Goal: Complete application form: Complete application form

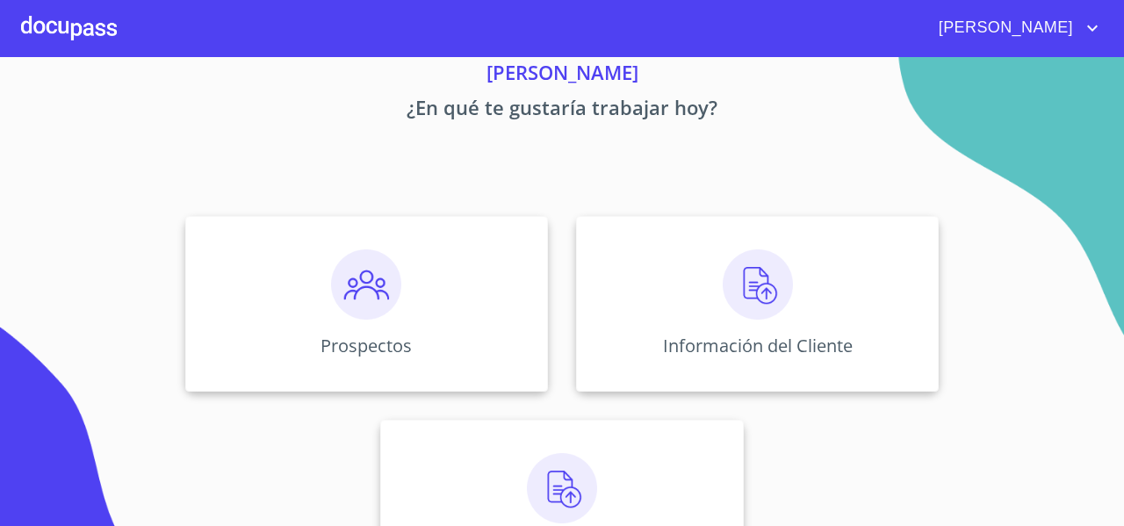
scroll to position [70, 0]
click at [693, 280] on div "Información del Cliente" at bounding box center [757, 303] width 363 height 176
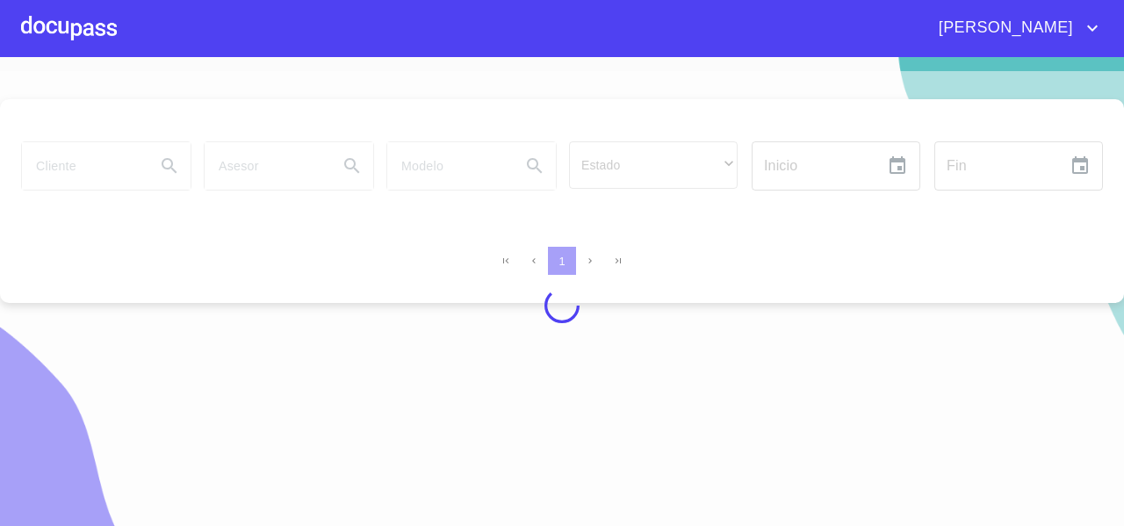
click at [81, 155] on div at bounding box center [562, 305] width 1124 height 469
click at [67, 170] on div at bounding box center [562, 305] width 1124 height 469
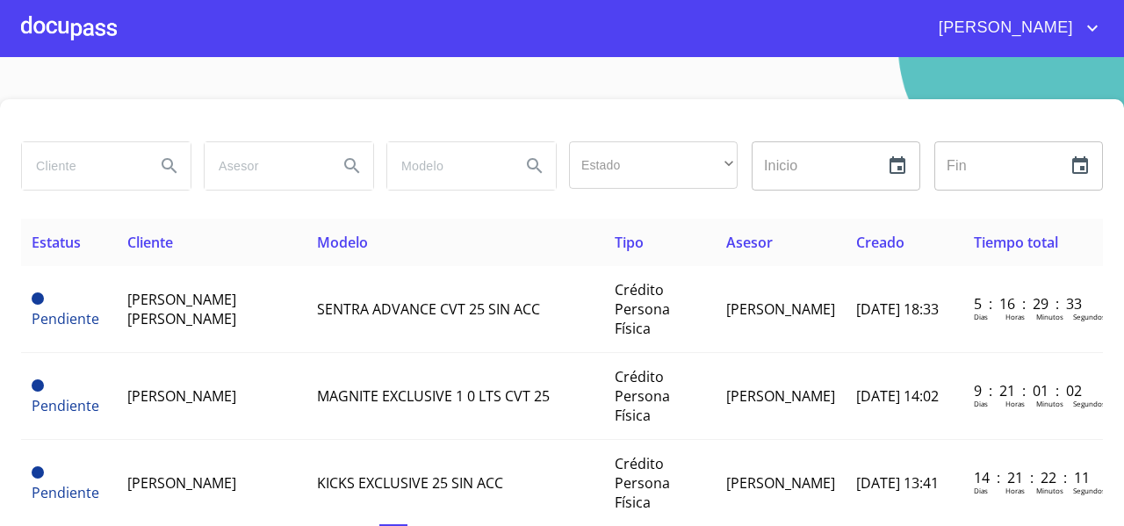
click at [67, 170] on input "search" at bounding box center [81, 165] width 119 height 47
type input "[PERSON_NAME]"
click at [168, 169] on icon "Search" at bounding box center [169, 165] width 21 height 21
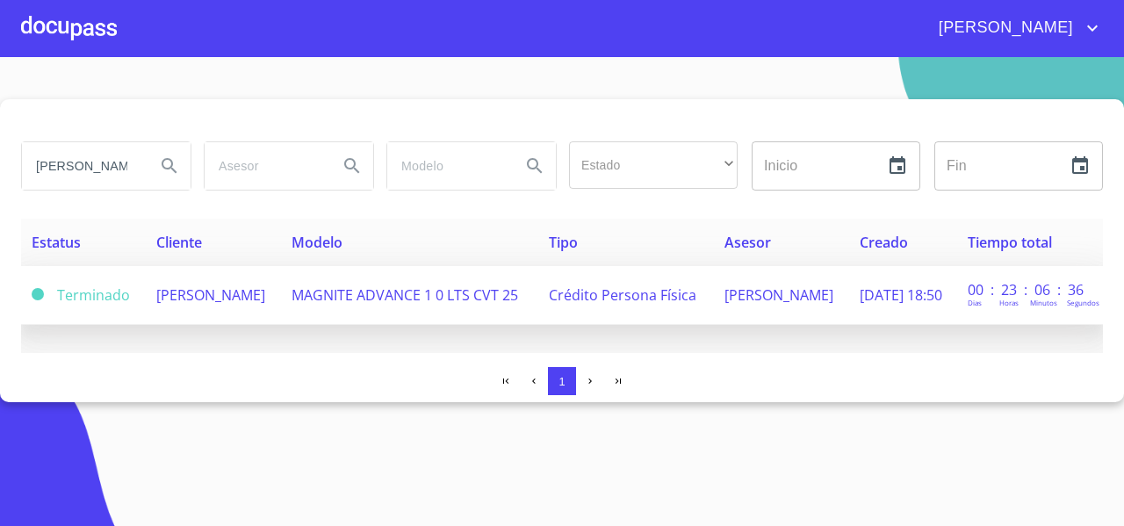
click at [216, 318] on td "[PERSON_NAME]" at bounding box center [213, 295] width 135 height 59
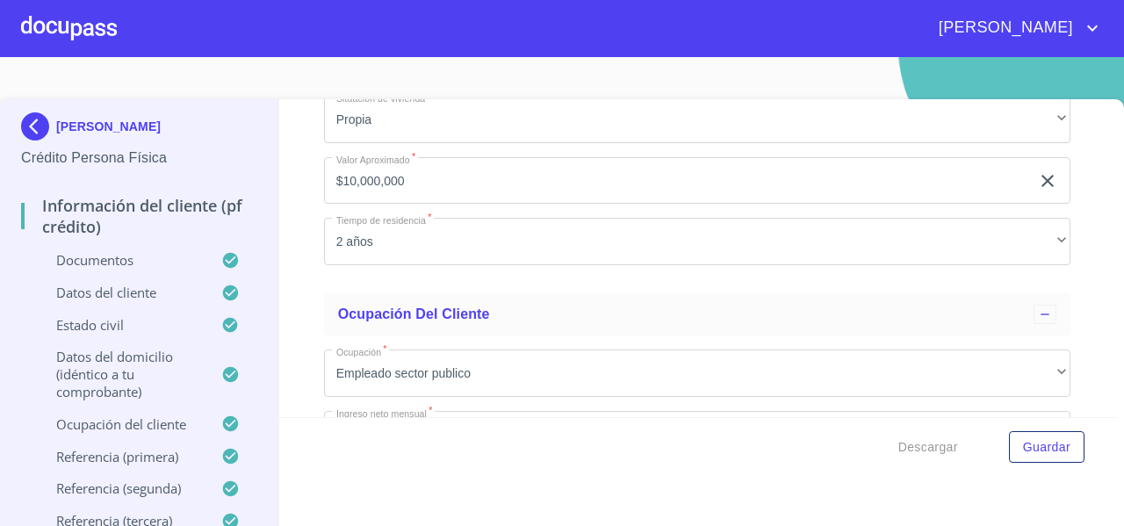
scroll to position [7085, 0]
click at [437, 192] on input "$10,000,000" at bounding box center [677, 179] width 706 height 47
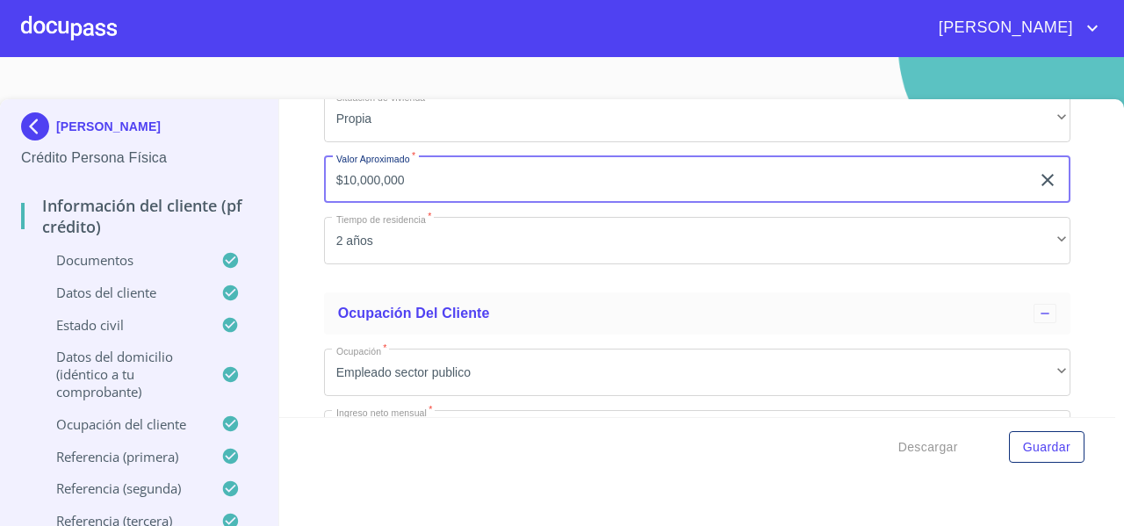
click at [437, 192] on input "$10,000,000" at bounding box center [677, 179] width 706 height 47
click at [437, 192] on input "$80,000" at bounding box center [677, 179] width 706 height 47
type input "$8,000,000"
click at [292, 271] on div "Información del cliente (PF crédito) Documentos Documento de identificación   *…" at bounding box center [697, 258] width 837 height 318
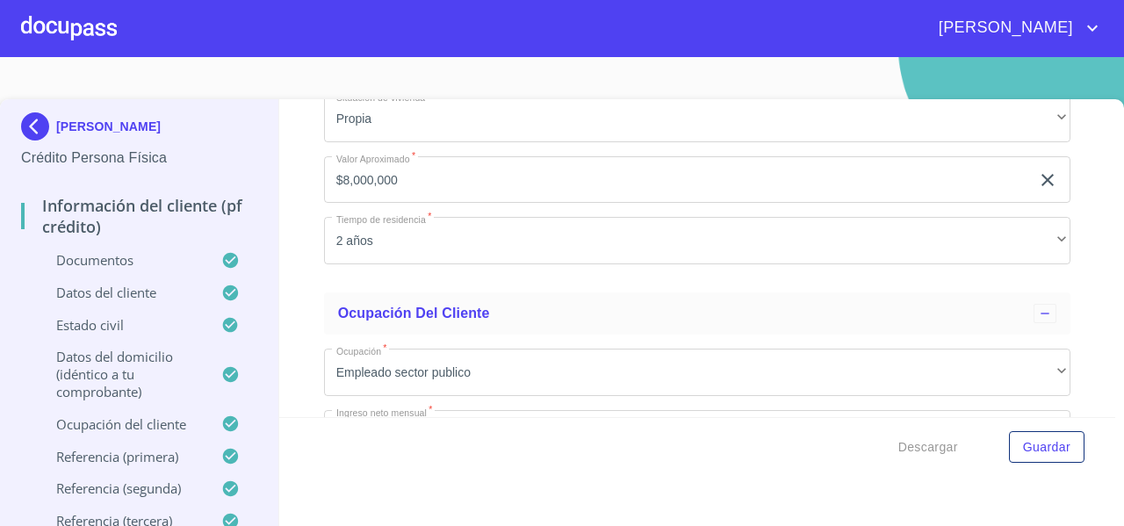
scroll to position [7201, 0]
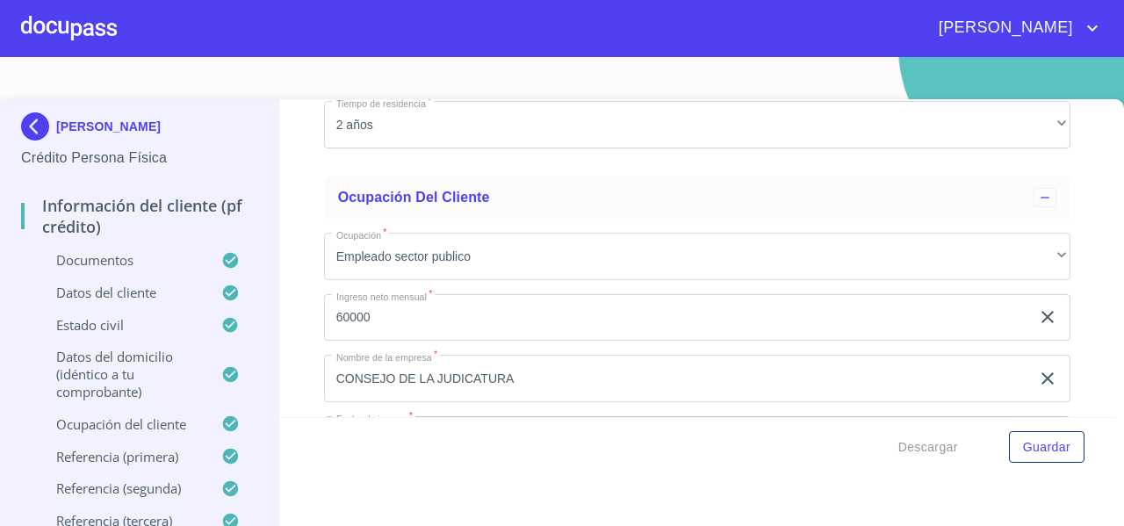
click at [300, 190] on div "Información del cliente (PF crédito) Documentos Documento de identificación   *…" at bounding box center [697, 258] width 837 height 318
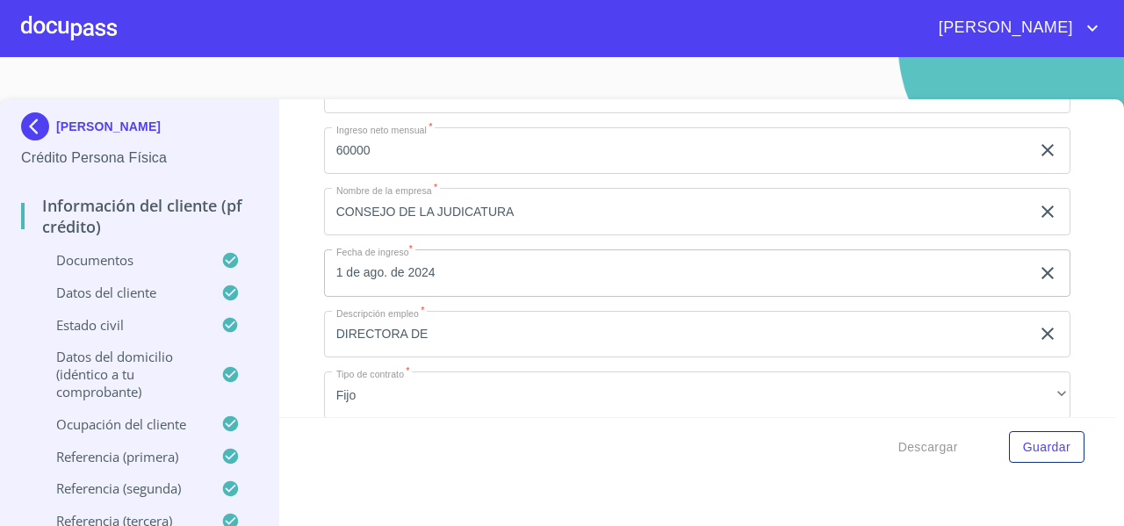
scroll to position [7403, 0]
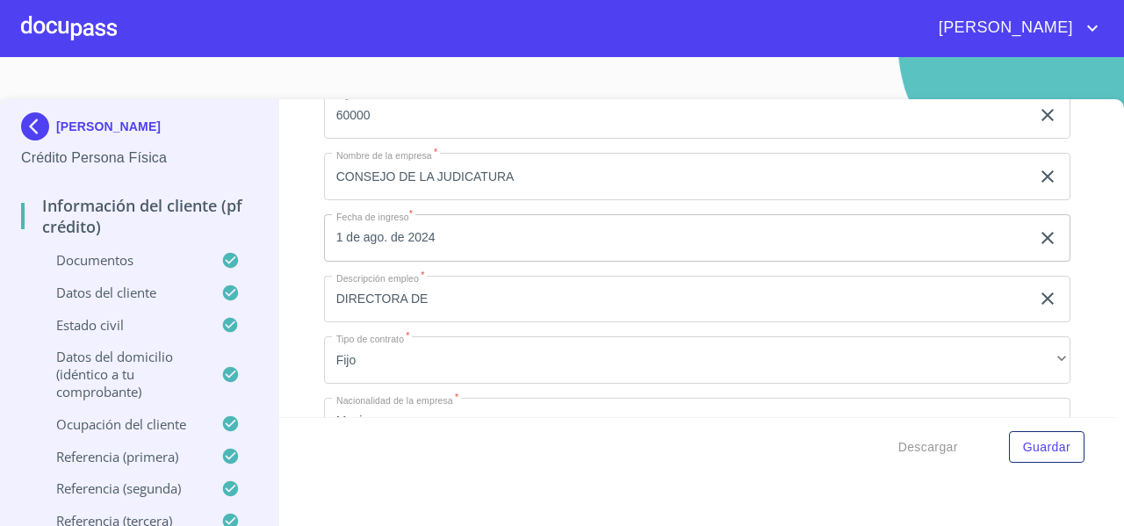
click at [296, 203] on div "Información del cliente (PF crédito) Documentos Documento de identificación   *…" at bounding box center [697, 258] width 837 height 318
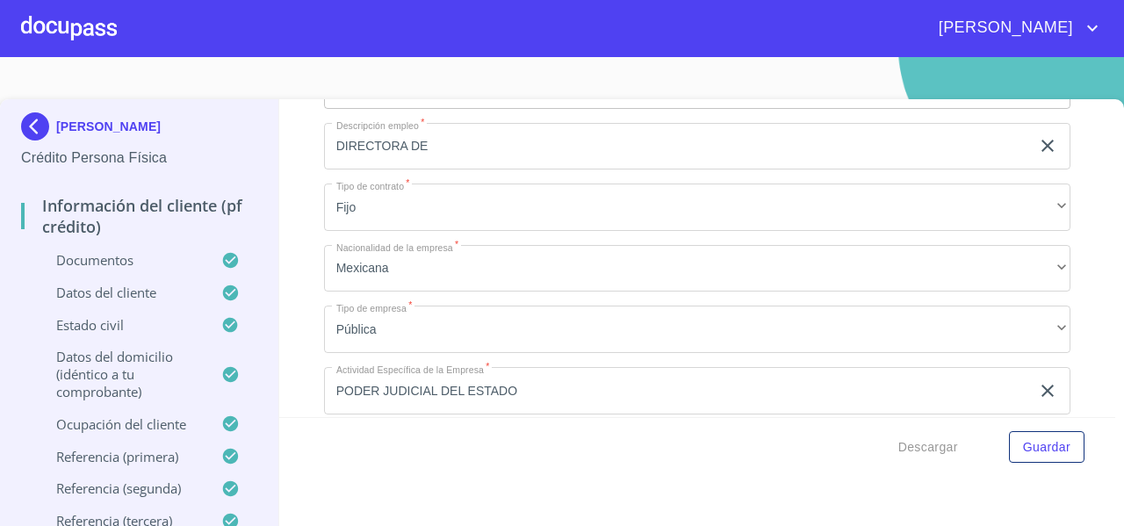
scroll to position [7556, 0]
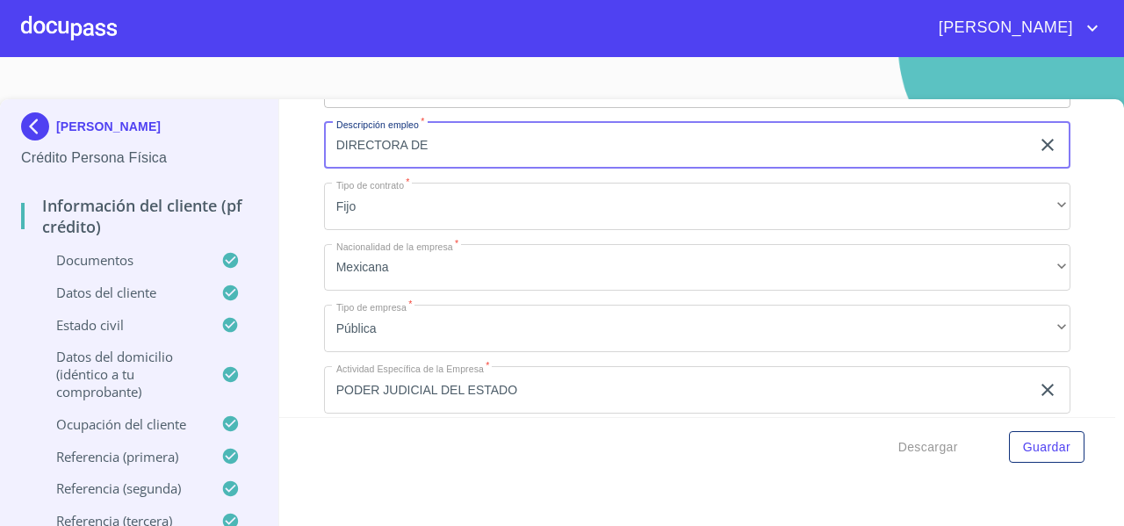
click at [444, 163] on input "DIRECTORA DE" at bounding box center [677, 145] width 706 height 47
click at [300, 220] on div "Información del cliente (PF crédito) Documentos Documento de identificación   *…" at bounding box center [697, 258] width 837 height 318
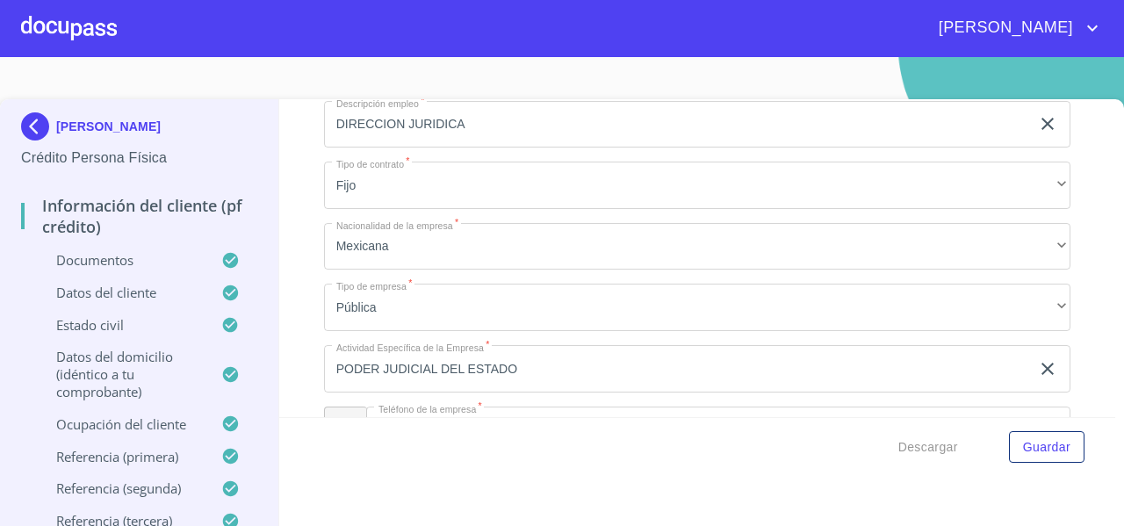
scroll to position [7563, 0]
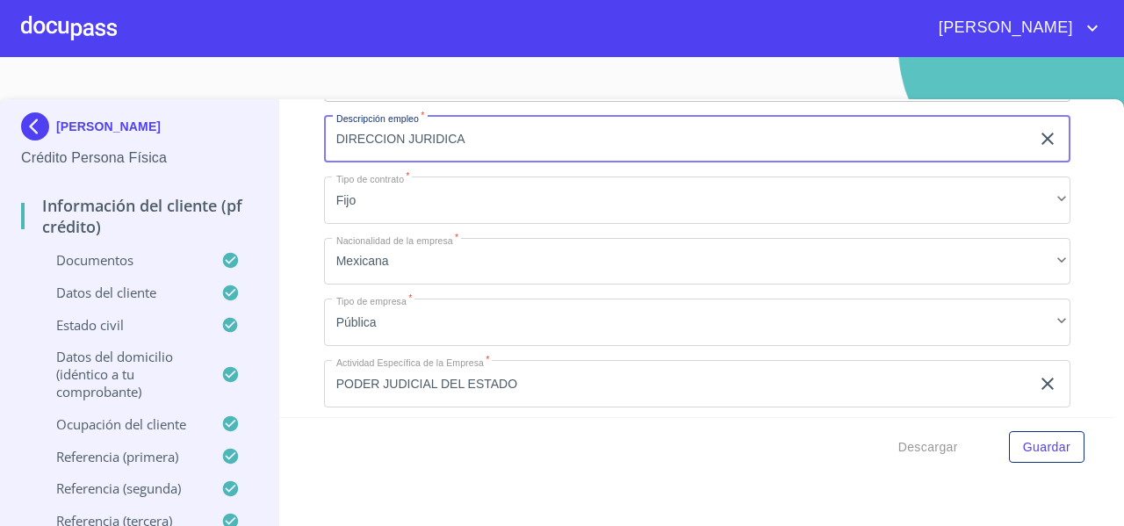
drag, startPoint x: 399, startPoint y: 154, endPoint x: 329, endPoint y: 168, distance: 71.7
click at [329, 163] on input "DIRECCION JURIDICA" at bounding box center [677, 139] width 706 height 47
click at [329, 163] on input "INSTITUTRIZ JURIDICA" at bounding box center [677, 139] width 706 height 47
type input "INSTITUTRIZ JURIDICA"
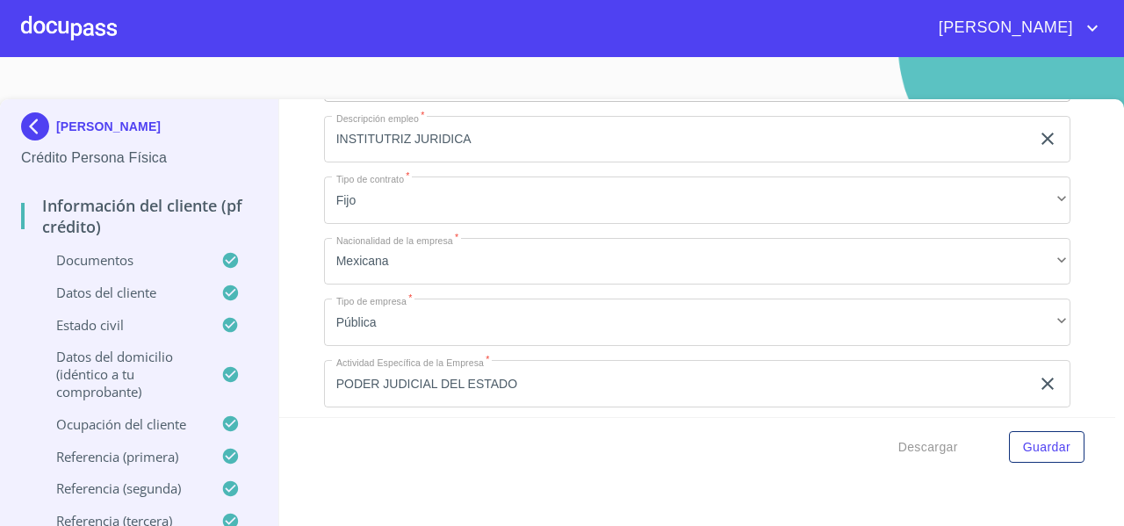
click at [314, 182] on div "Información del cliente (PF crédito) Documentos Documento de identificación   *…" at bounding box center [697, 258] width 837 height 318
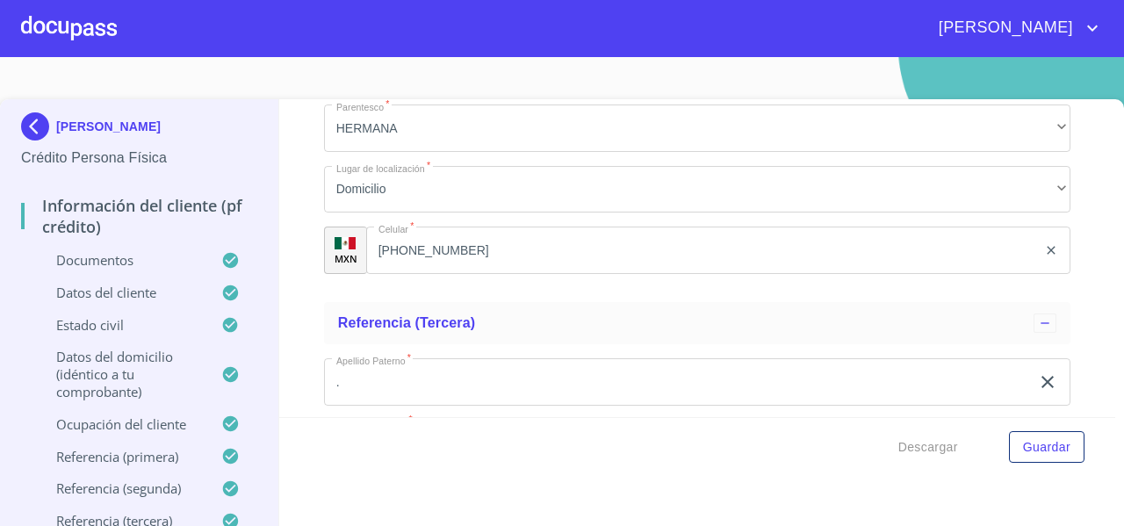
scroll to position [9444, 0]
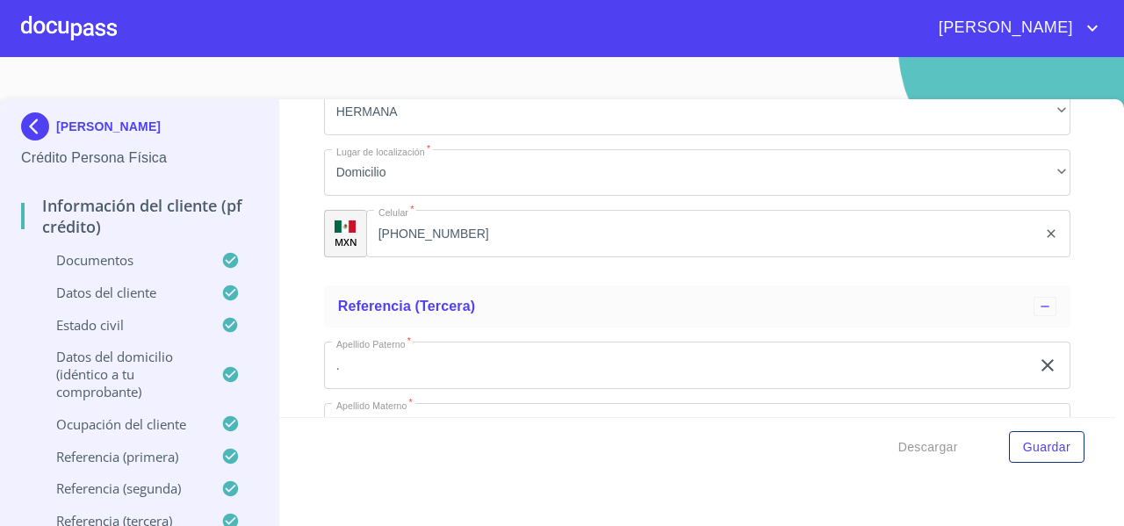
click at [516, 317] on div "Referencia (tercera)" at bounding box center [686, 306] width 696 height 21
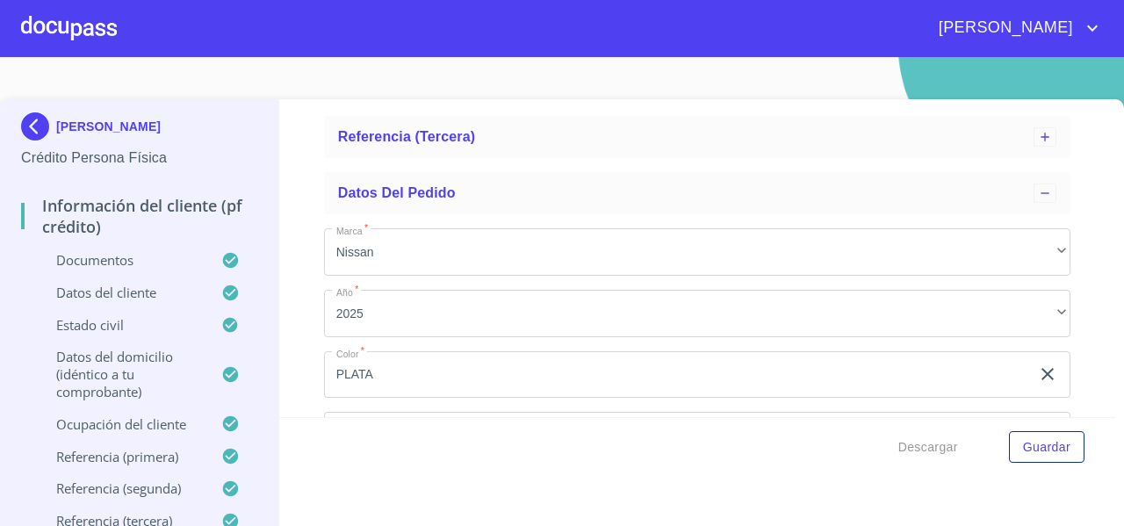
scroll to position [9619, 0]
click at [446, 153] on div "Referencia (tercera)" at bounding box center [697, 132] width 747 height 42
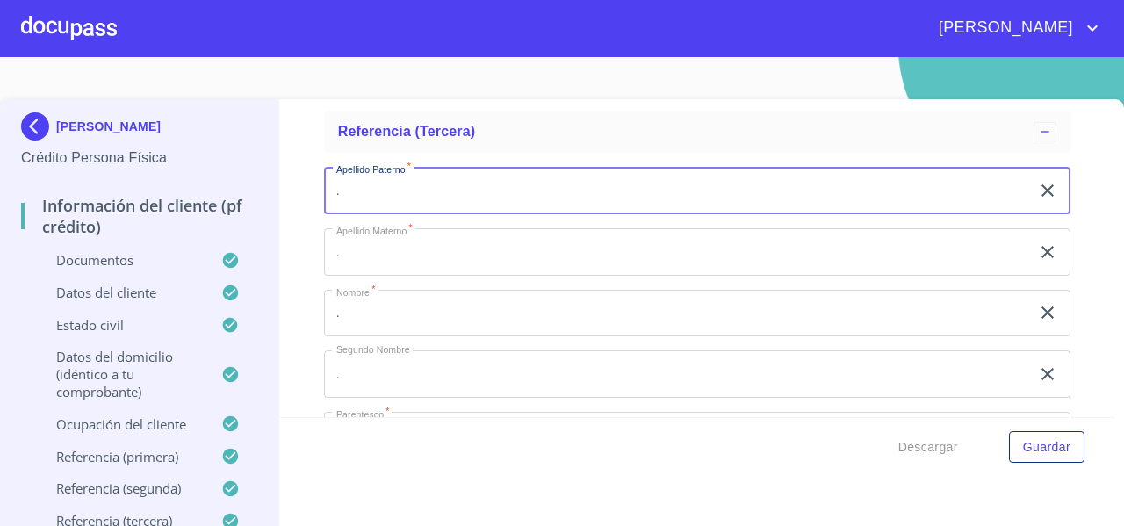
click at [377, 200] on input "." at bounding box center [677, 190] width 706 height 47
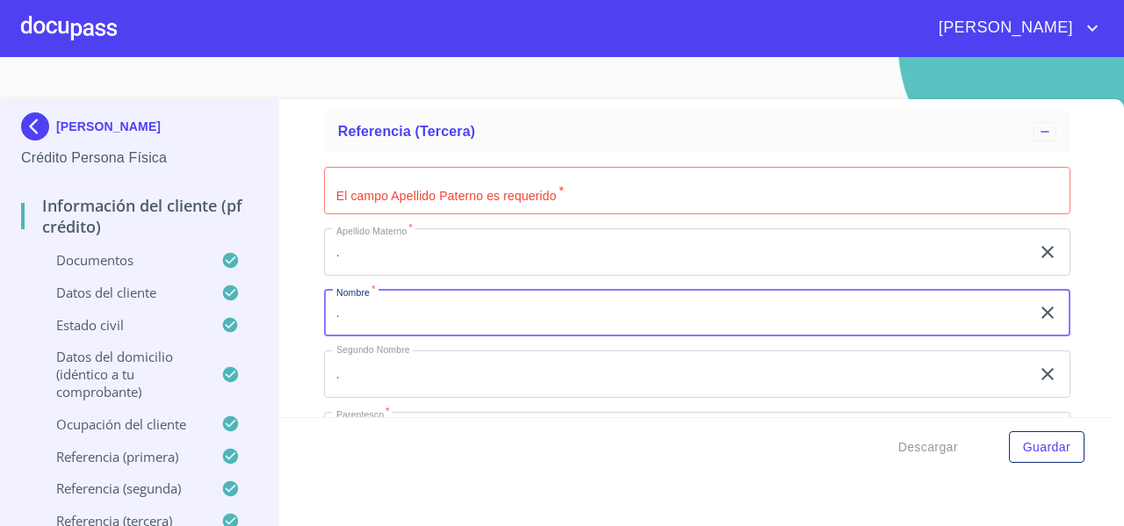
click at [360, 334] on input "." at bounding box center [677, 313] width 706 height 47
type input "[PERSON_NAME]"
click at [351, 378] on input "." at bounding box center [677, 373] width 706 height 47
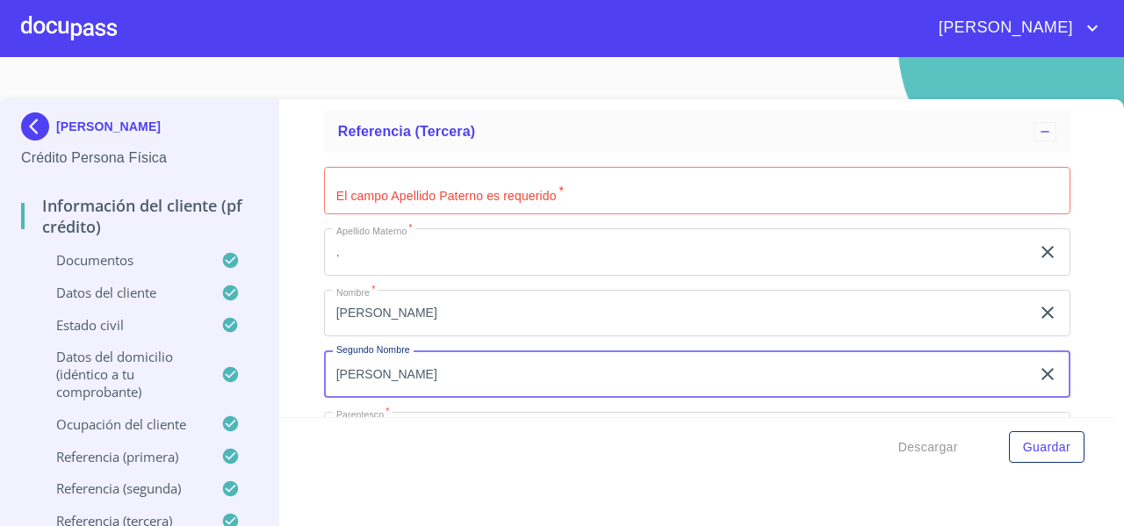
type input "[PERSON_NAME]"
click at [410, 206] on input "Documento de identificación   *" at bounding box center [697, 190] width 747 height 47
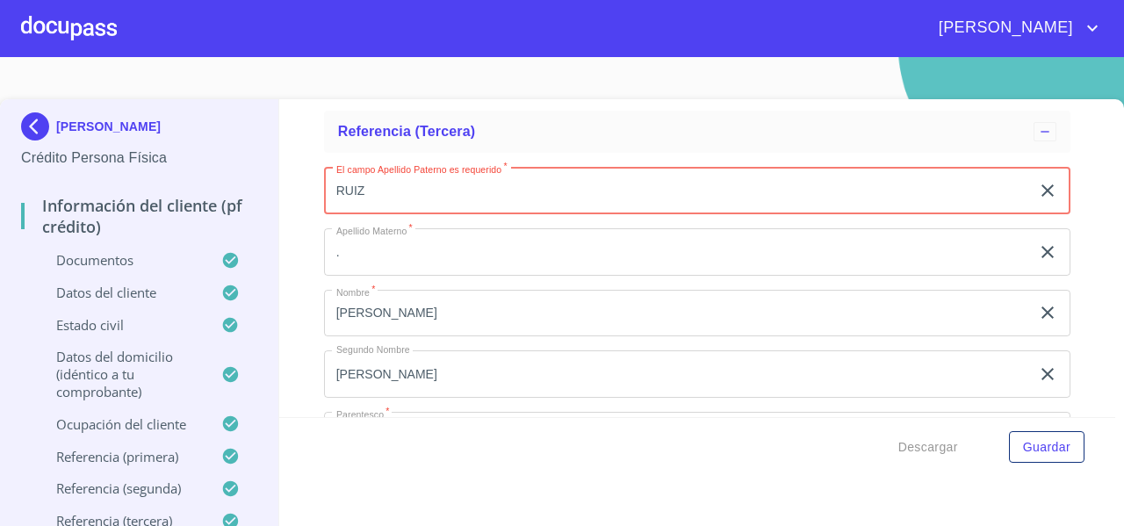
type input "RUIZ"
click at [364, 266] on input "." at bounding box center [677, 251] width 706 height 47
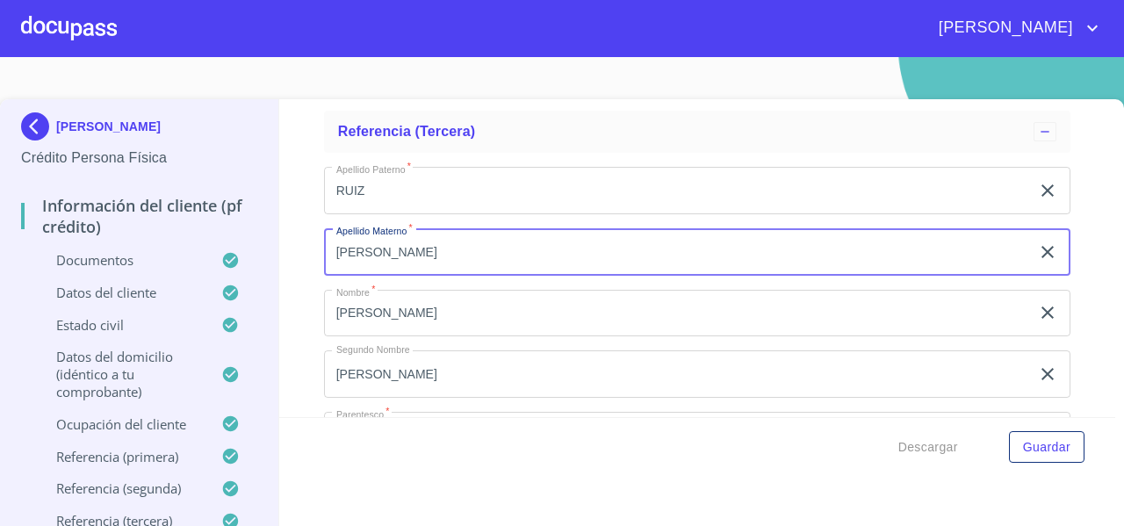
type input "[PERSON_NAME]"
click at [284, 315] on div "Información del cliente (PF crédito) Documentos Documento de identificación   *…" at bounding box center [697, 258] width 837 height 318
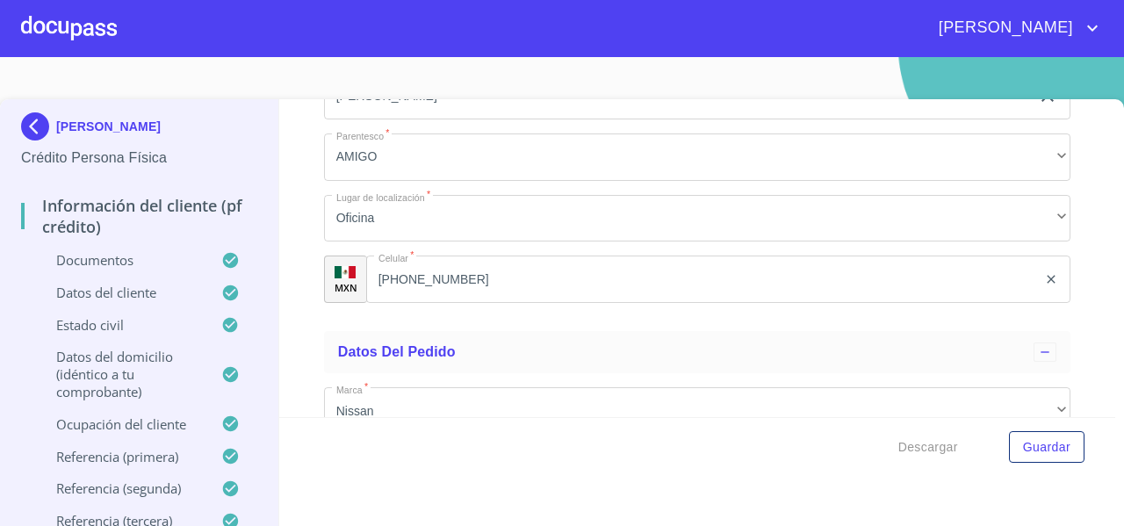
scroll to position [9898, 0]
click at [501, 298] on input "[PHONE_NUMBER]" at bounding box center [701, 278] width 671 height 47
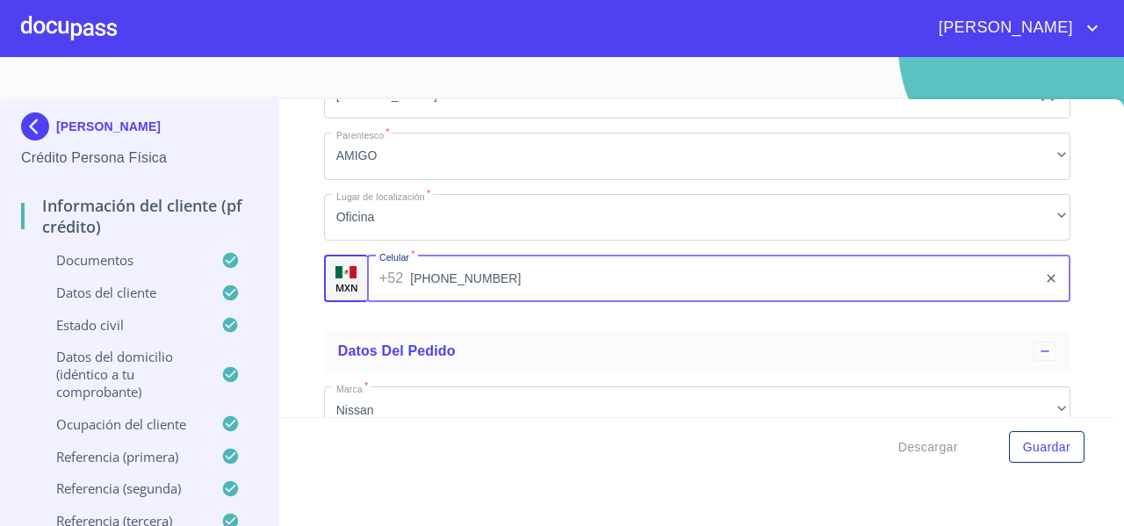
click at [501, 298] on input "[PHONE_NUMBER]" at bounding box center [723, 278] width 627 height 47
type input "[PHONE_NUMBER]"
click at [301, 350] on div "Información del cliente (PF crédito) Documentos Documento de identificación   *…" at bounding box center [697, 258] width 837 height 318
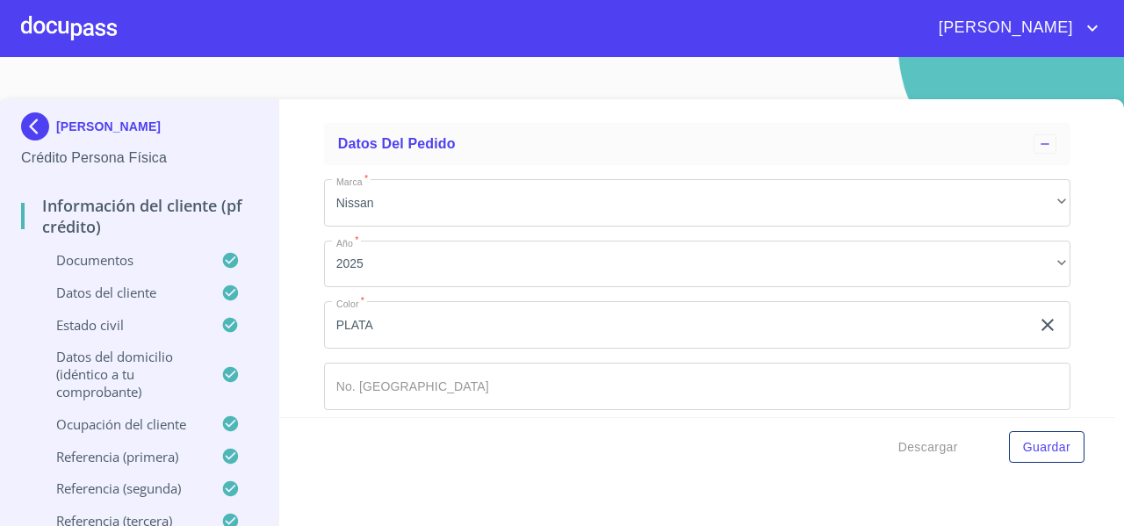
scroll to position [10109, 0]
click at [915, 451] on span "Descargar" at bounding box center [929, 448] width 60 height 22
